Goal: Task Accomplishment & Management: Manage account settings

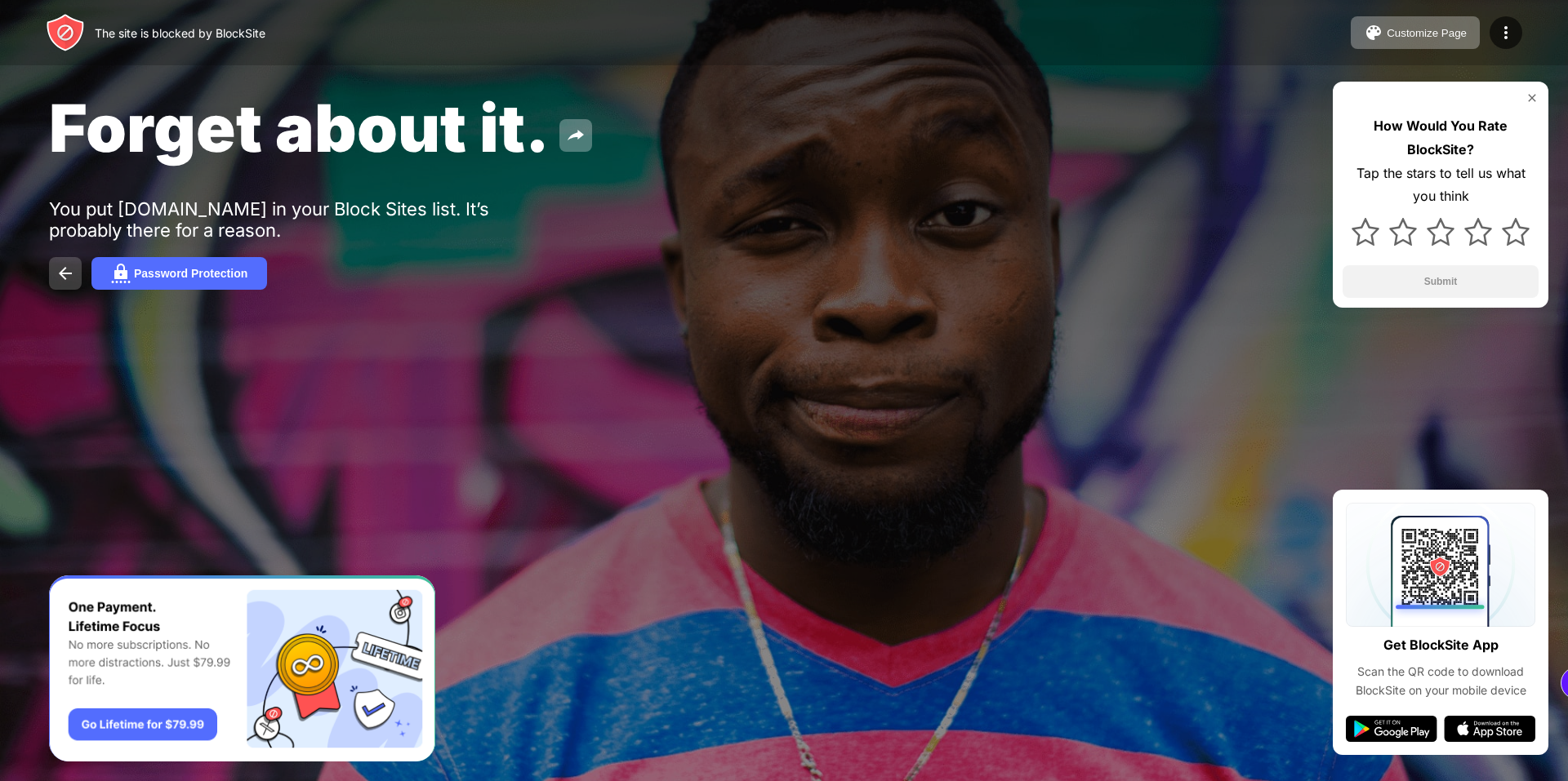
click at [79, 280] on button at bounding box center [65, 273] width 33 height 33
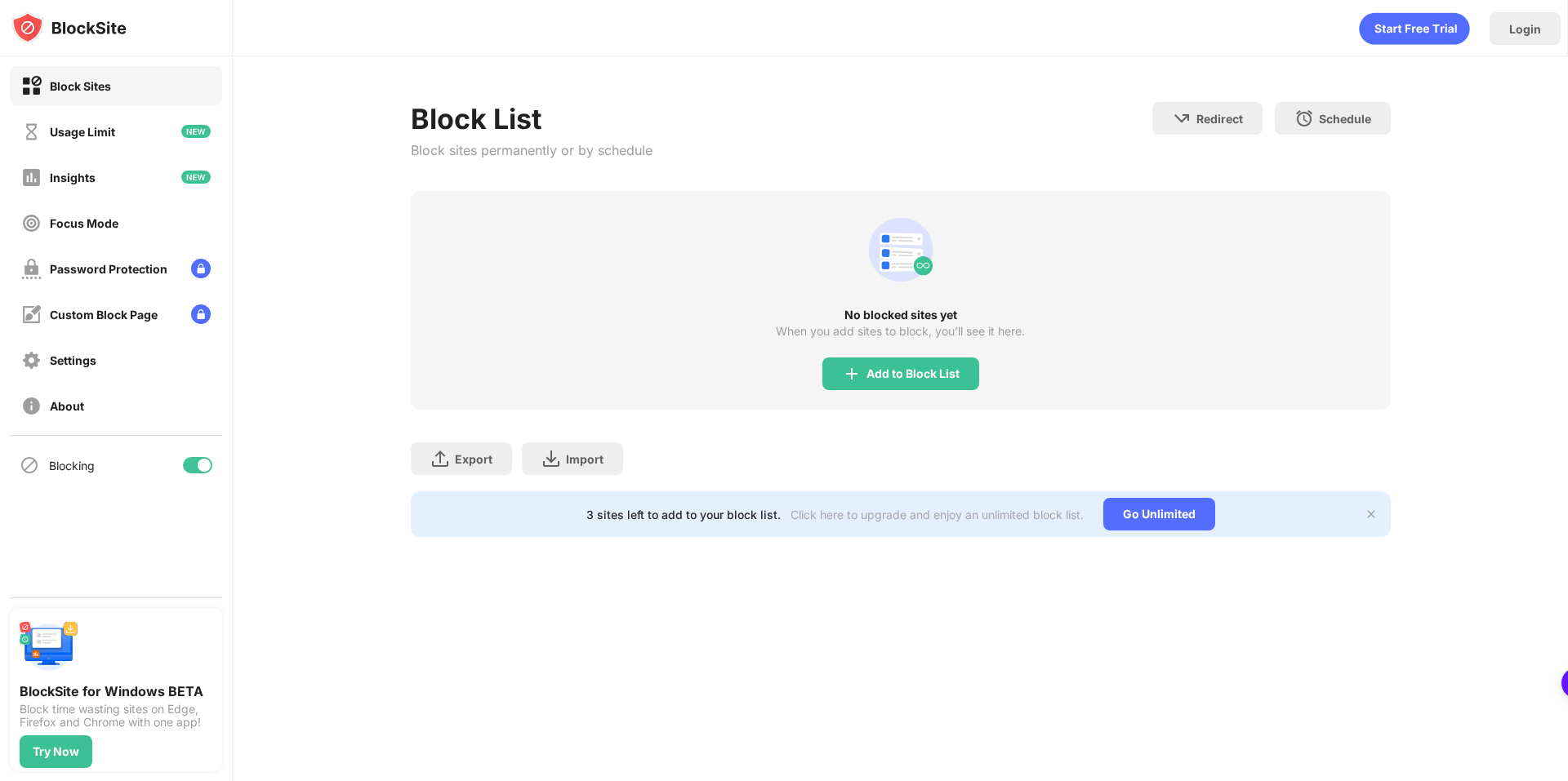
click at [79, 101] on div "Block Sites" at bounding box center [116, 85] width 212 height 40
click at [95, 123] on div "Usage Limit" at bounding box center [67, 131] width 94 height 20
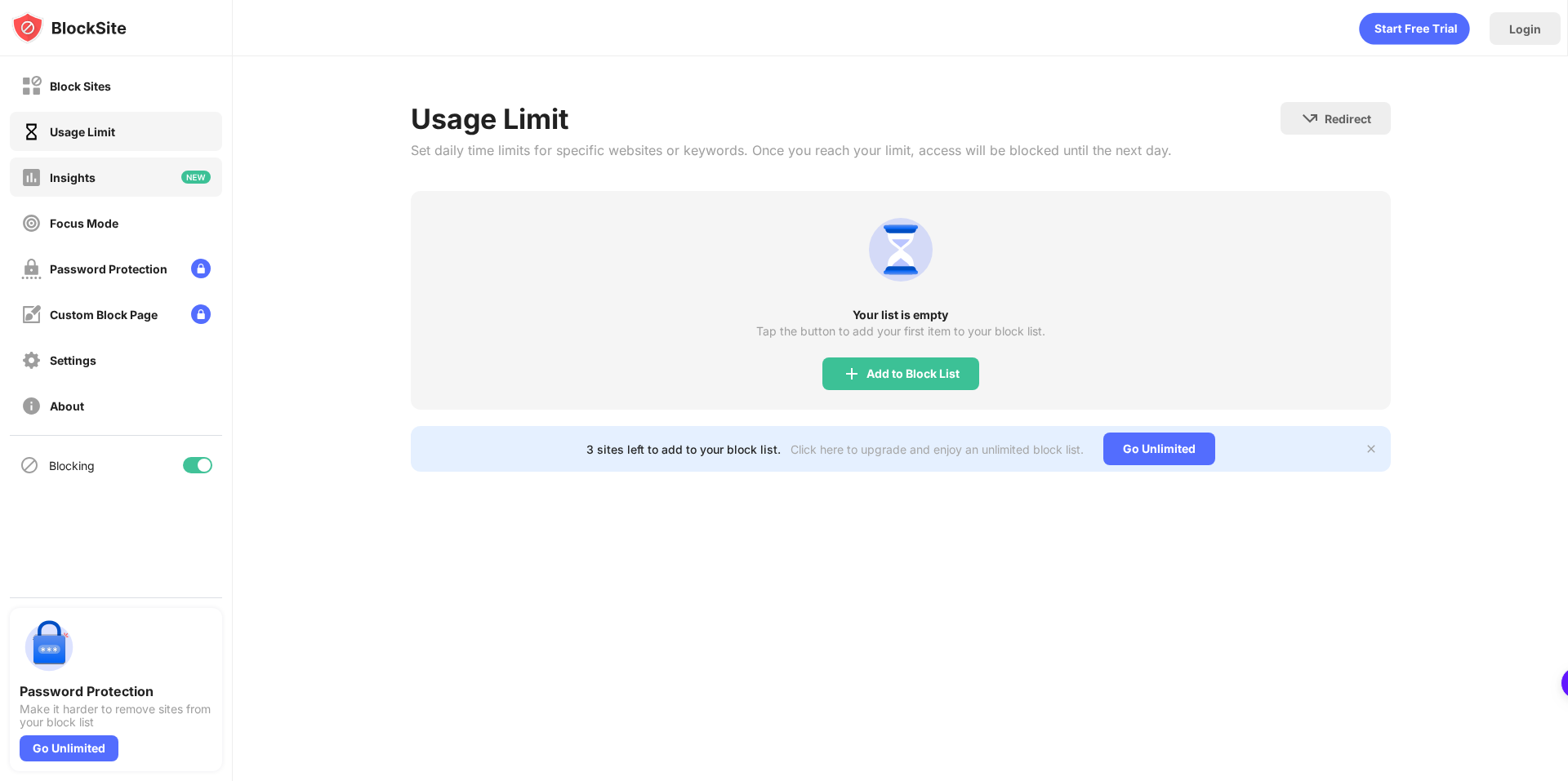
click at [112, 163] on div "Insights" at bounding box center [116, 177] width 212 height 40
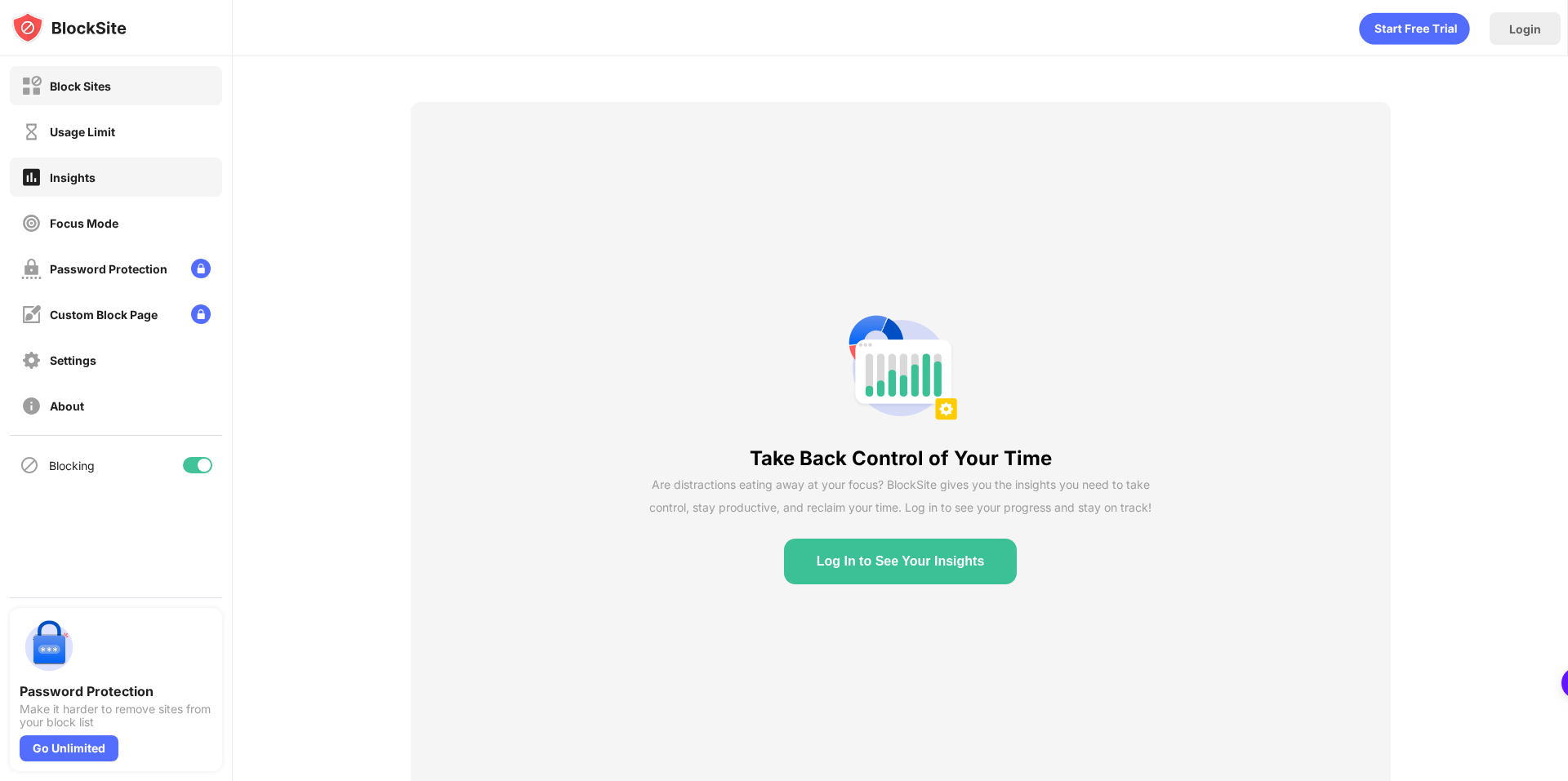
click at [85, 81] on div "Block Sites" at bounding box center [80, 86] width 62 height 13
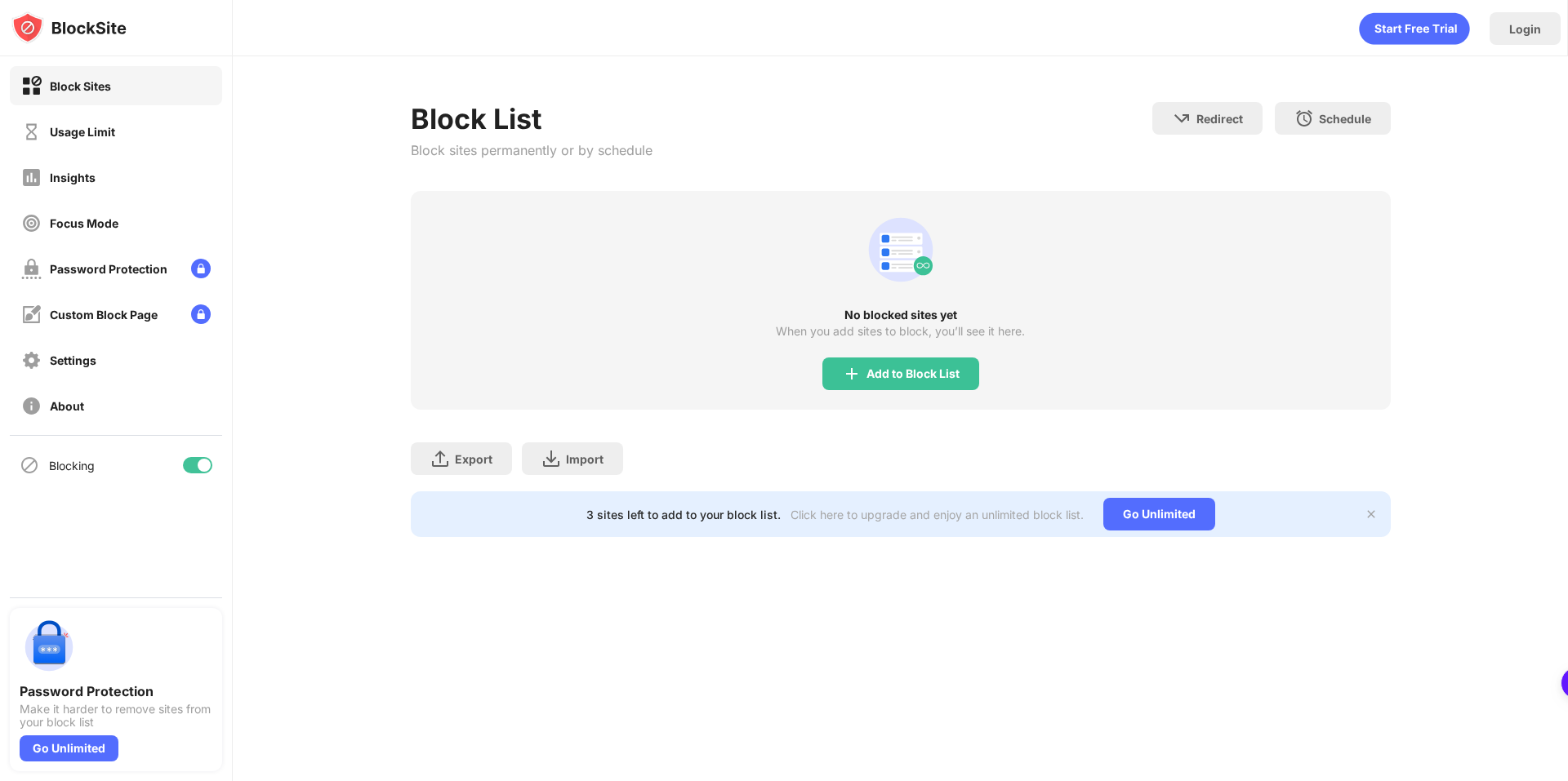
click at [1372, 515] on img at bounding box center [1372, 515] width 13 height 13
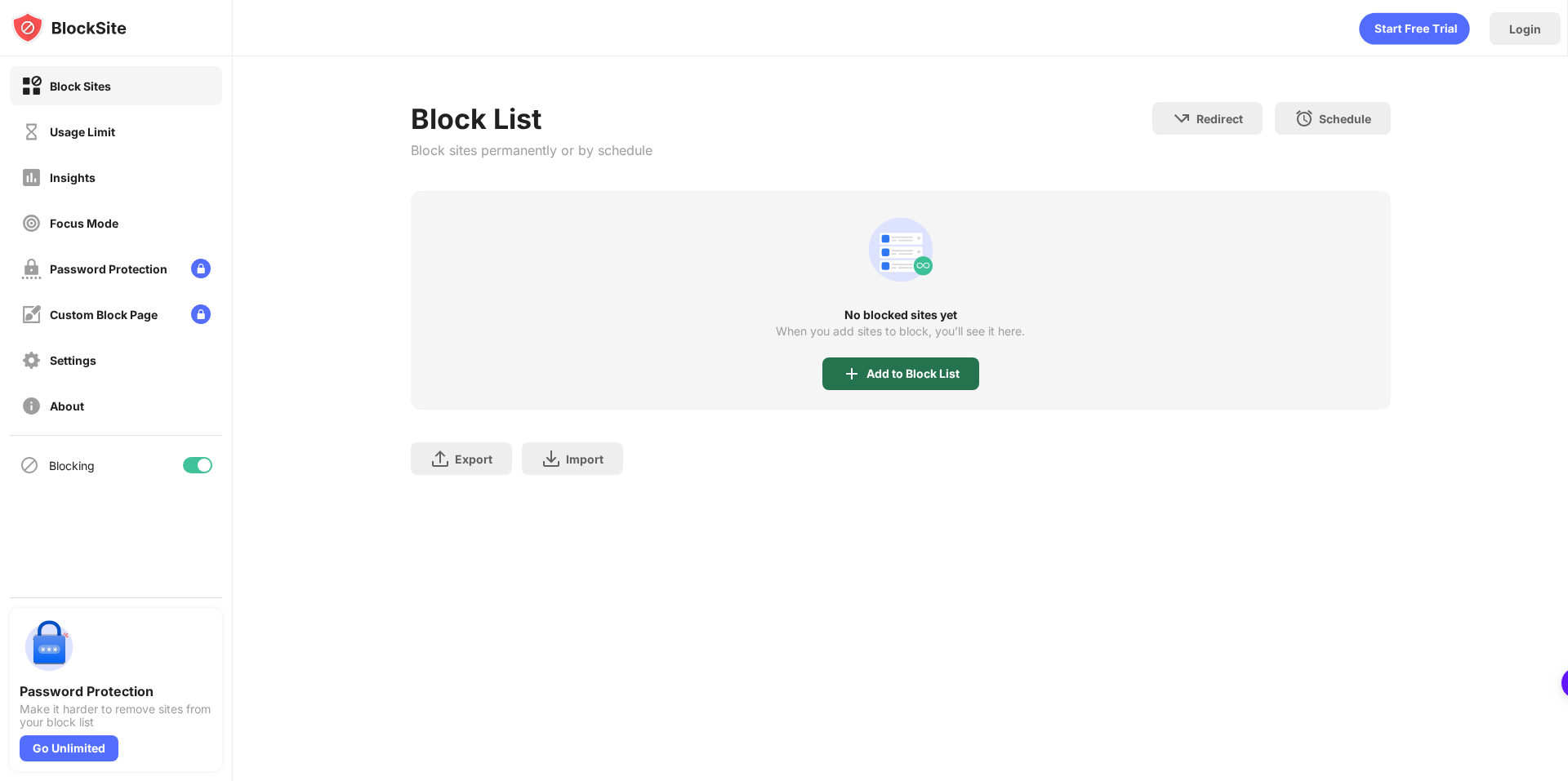
click at [896, 364] on div "Add to Block List" at bounding box center [901, 373] width 157 height 33
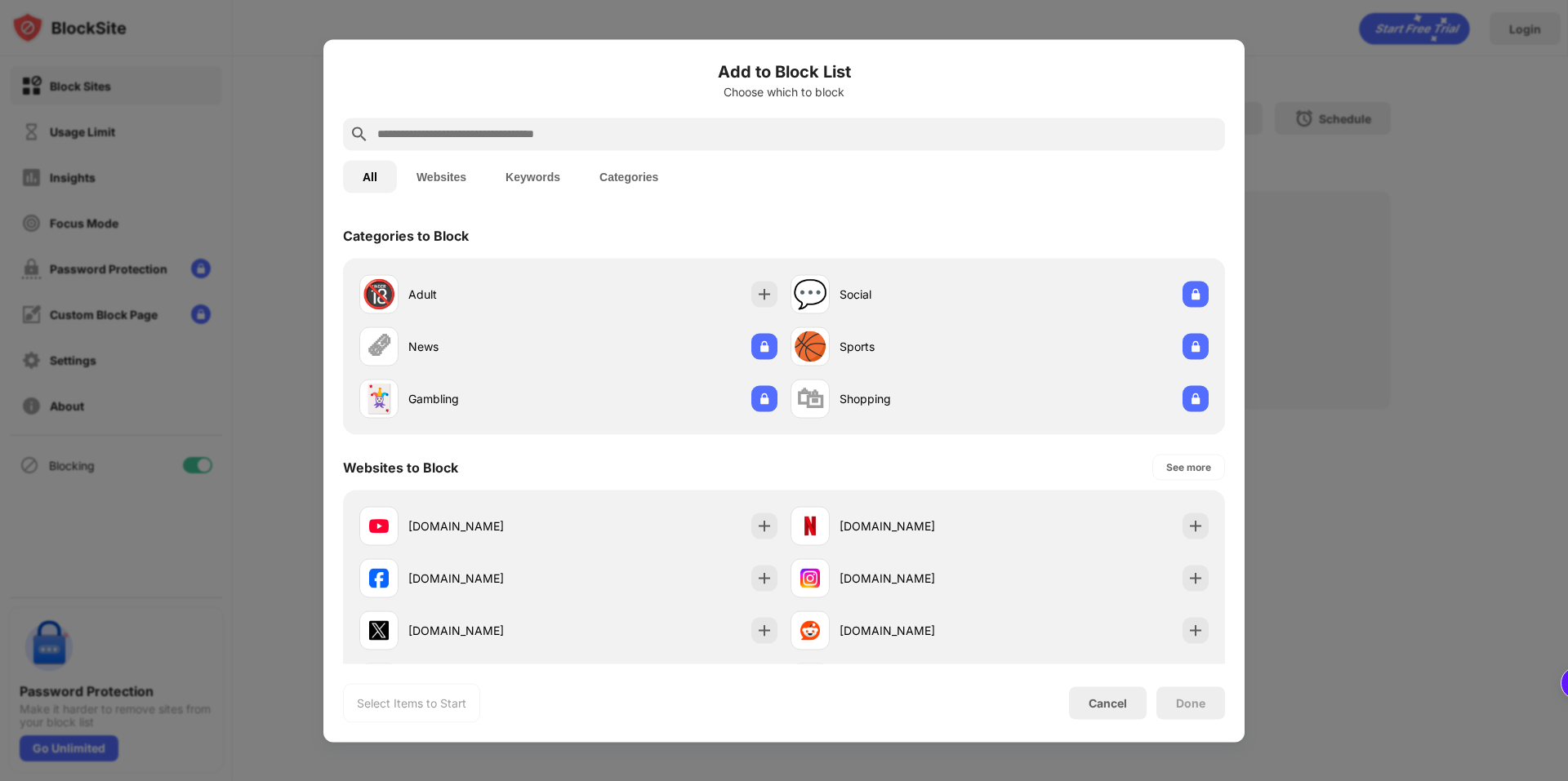
click at [549, 125] on input "text" at bounding box center [797, 133] width 843 height 19
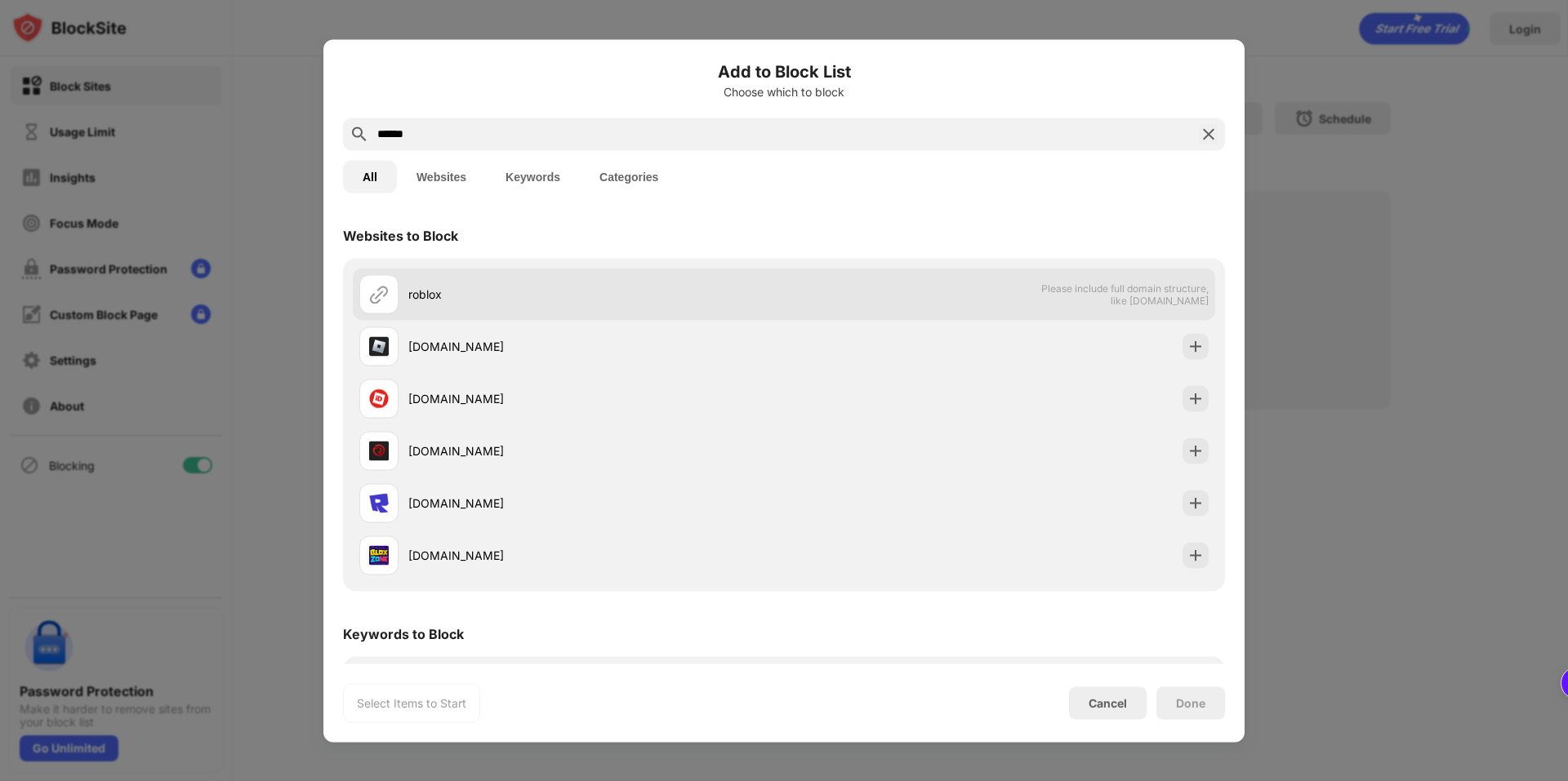
type input "******"
click at [846, 305] on div "roblox Please include full domain structure, like [DOMAIN_NAME]" at bounding box center [784, 294] width 862 height 52
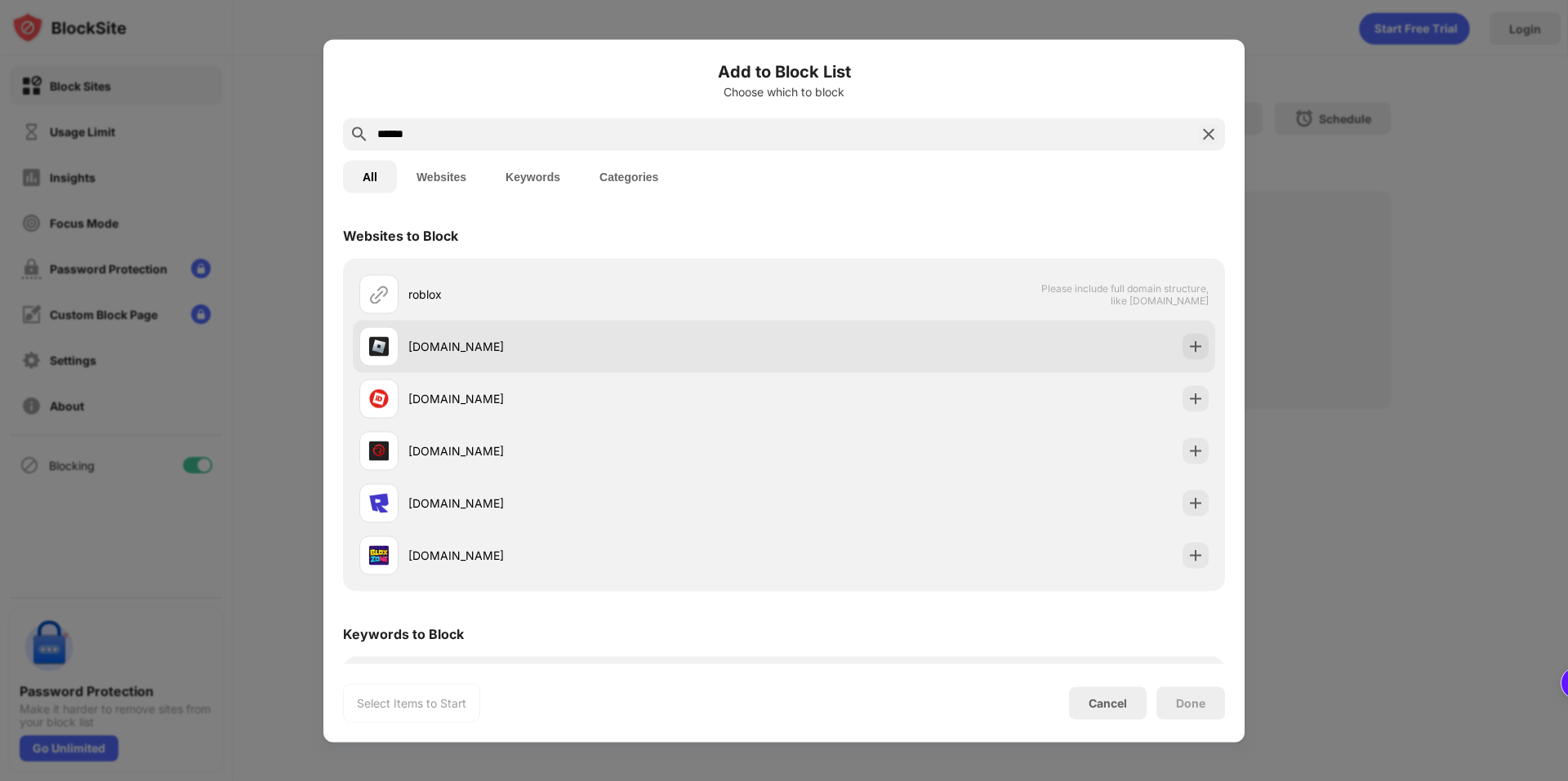
click at [910, 329] on div "[DOMAIN_NAME]" at bounding box center [784, 346] width 862 height 52
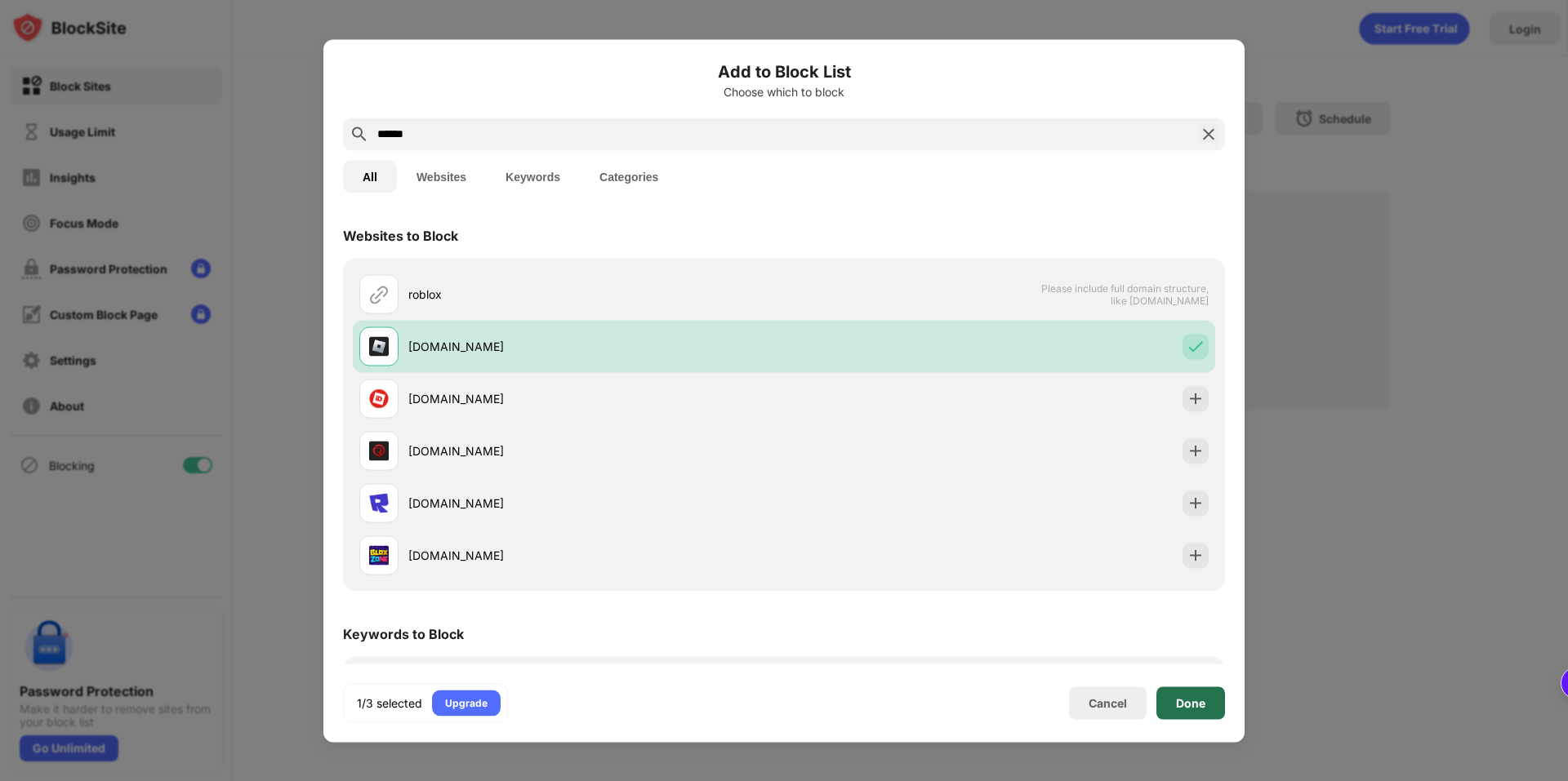
click at [1189, 694] on div "Done" at bounding box center [1190, 703] width 68 height 33
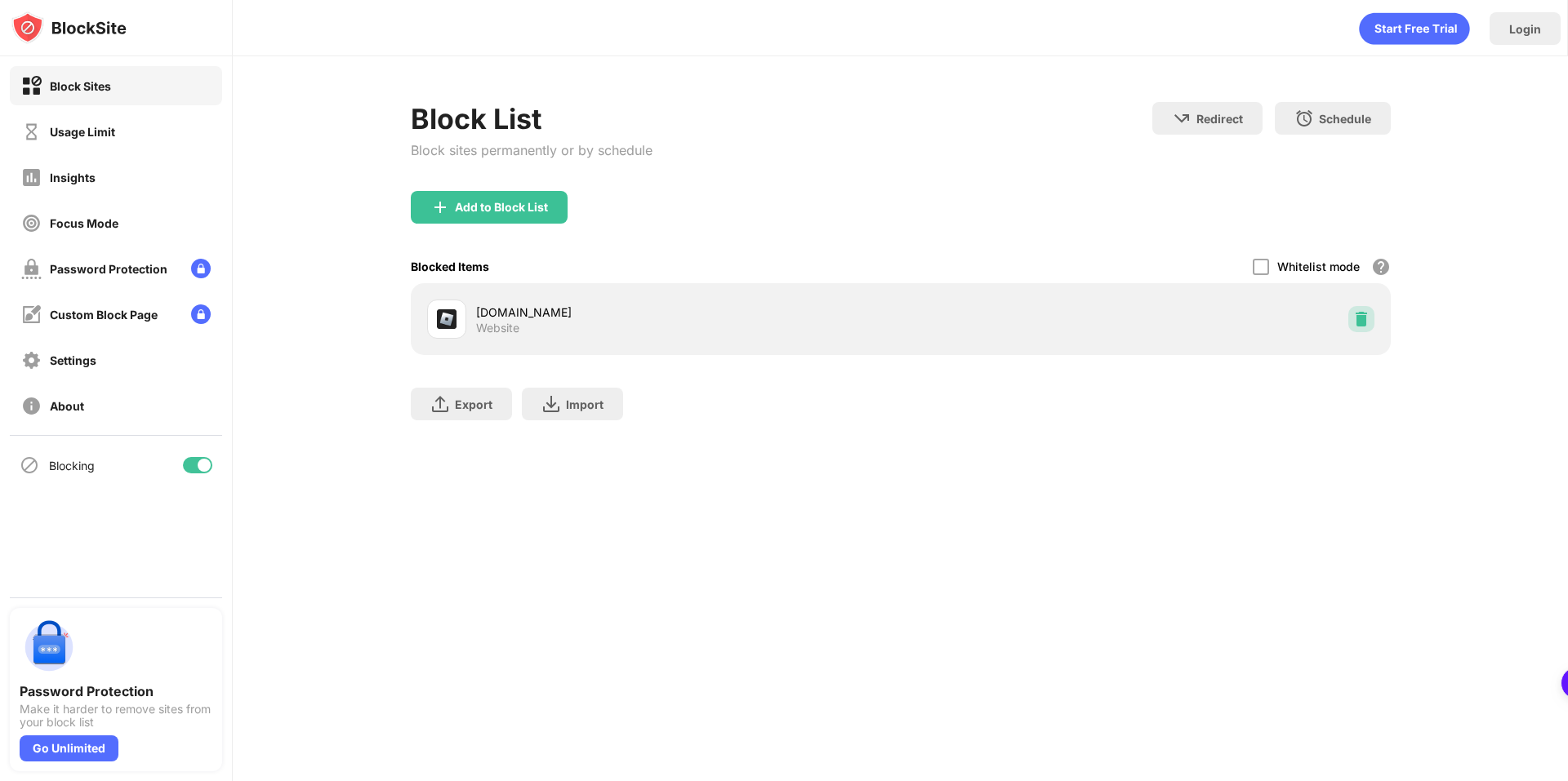
click at [1364, 308] on div at bounding box center [1361, 318] width 26 height 26
